Goal: Task Accomplishment & Management: Manage account settings

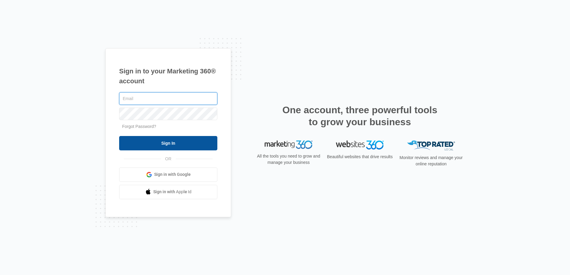
type input "[DOMAIN_NAME][EMAIL_ADDRESS][DOMAIN_NAME]"
click at [189, 145] on input "Sign In" at bounding box center [168, 143] width 98 height 14
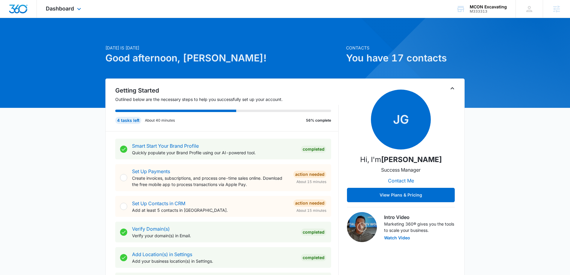
click at [75, 7] on div "Dashboard Apps Reputation Websites Forms CRM Email Social Payments POS Content …" at bounding box center [64, 9] width 55 height 18
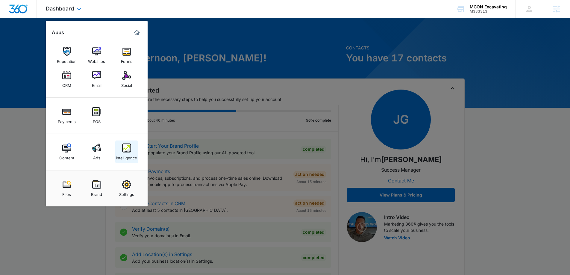
click at [120, 155] on div "Intelligence" at bounding box center [126, 156] width 21 height 8
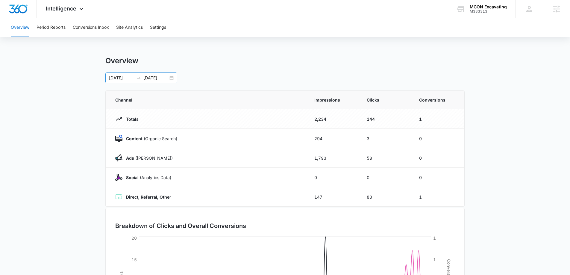
click at [171, 77] on div "[DATE] [DATE]" at bounding box center [141, 77] width 72 height 11
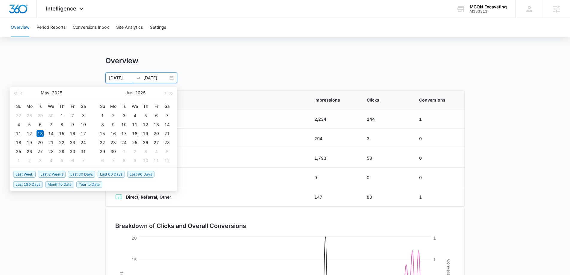
click at [58, 175] on span "Last 2 Weeks" at bounding box center [52, 174] width 28 height 7
type input "[DATE]"
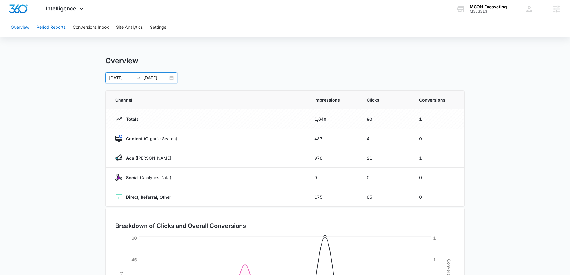
click at [58, 28] on button "Period Reports" at bounding box center [51, 27] width 29 height 19
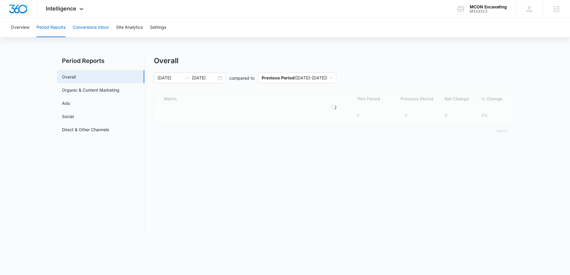
click at [76, 26] on button "Conversions Inbox" at bounding box center [91, 27] width 36 height 19
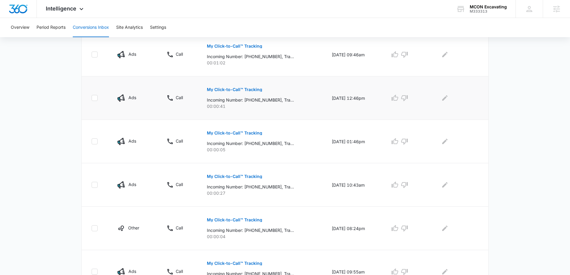
scroll to position [188, 0]
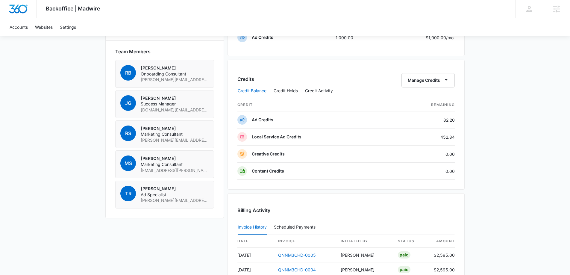
scroll to position [420, 0]
click at [448, 82] on icon "button" at bounding box center [446, 79] width 6 height 6
click at [446, 100] on button "Transfer Credits" at bounding box center [428, 99] width 53 height 9
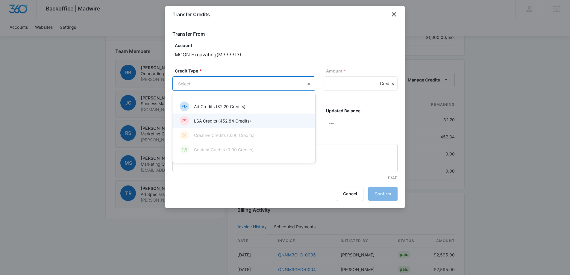
click at [230, 122] on p "LSA Credits (452.84 Credits)" at bounding box center [222, 121] width 57 height 6
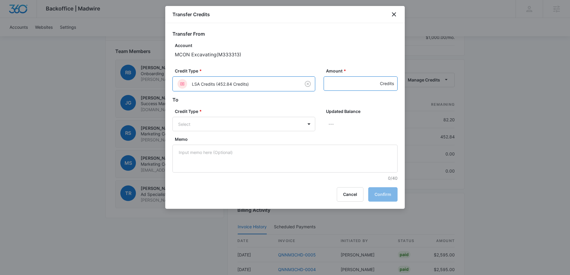
click at [344, 83] on input "Amount *" at bounding box center [361, 83] width 74 height 14
type input "250"
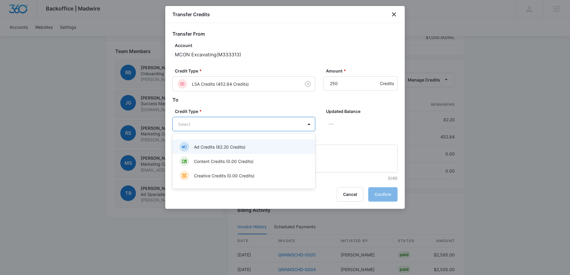
click at [240, 144] on p "Ad Credits (82.20 Credits)" at bounding box center [219, 147] width 51 height 6
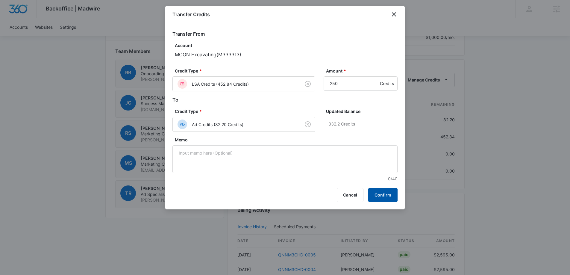
drag, startPoint x: 384, startPoint y: 195, endPoint x: 425, endPoint y: 172, distance: 47.3
click at [384, 195] on button "Confirm" at bounding box center [382, 195] width 29 height 14
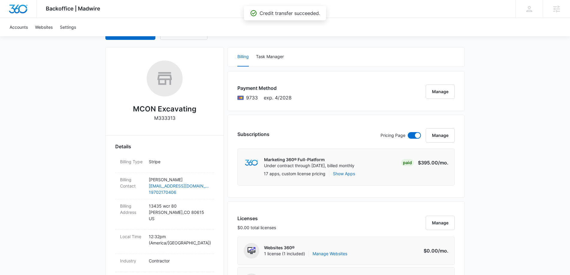
scroll to position [0, 0]
